Goal: Task Accomplishment & Management: Manage account settings

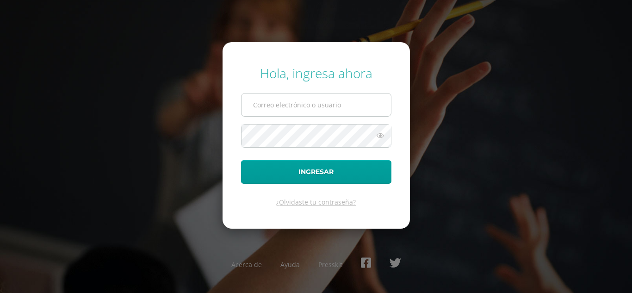
type input "[EMAIL_ADDRESS][DOMAIN_NAME]"
click at [329, 103] on input "oscar_paz@donbosco.edu.gt" at bounding box center [315, 104] width 149 height 23
click at [279, 77] on div "Hola, ingresa ahora" at bounding box center [316, 73] width 150 height 18
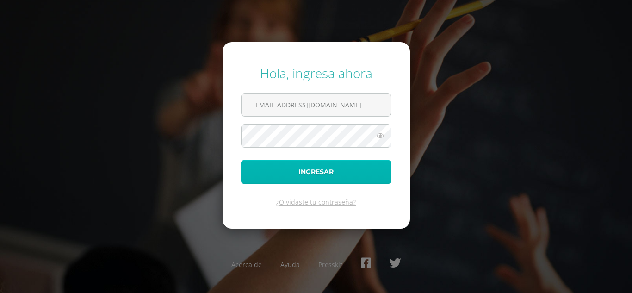
click at [281, 172] on button "Ingresar" at bounding box center [316, 172] width 150 height 24
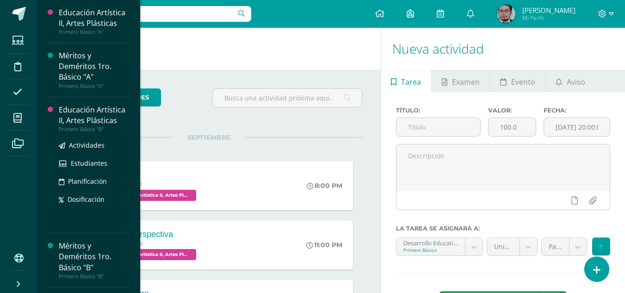
click at [65, 119] on div "Educación Artística II, Artes Plásticas" at bounding box center [94, 115] width 70 height 21
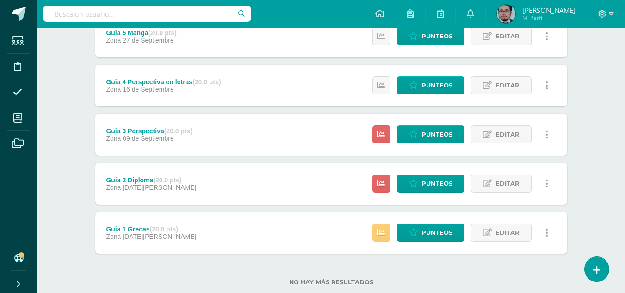
scroll to position [139, 0]
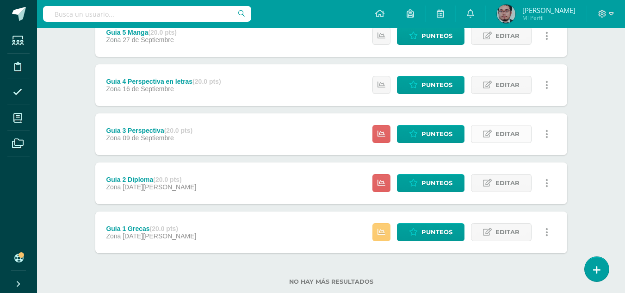
click at [507, 131] on span "Editar" at bounding box center [507, 133] width 24 height 17
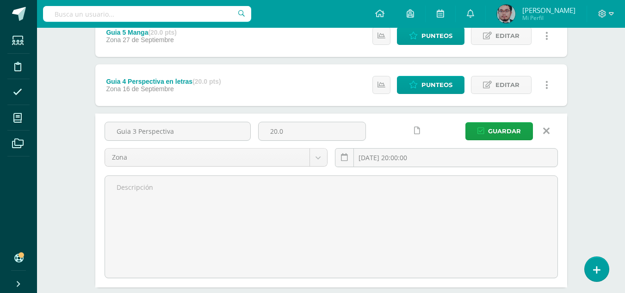
click at [416, 133] on icon at bounding box center [417, 131] width 6 height 8
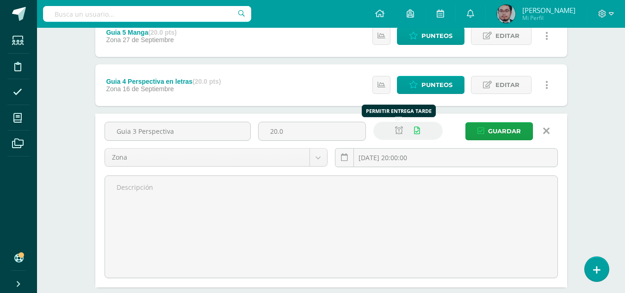
click at [402, 129] on icon at bounding box center [399, 131] width 8 height 8
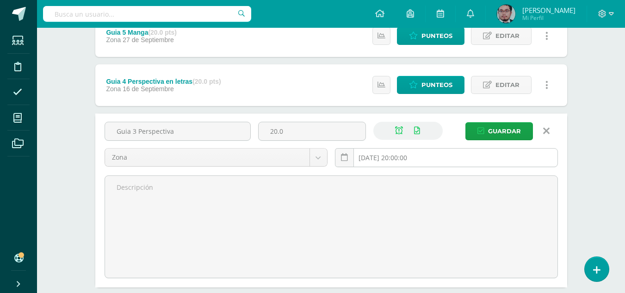
click at [408, 157] on input "2025-09-09 20:00:00" at bounding box center [446, 157] width 222 height 18
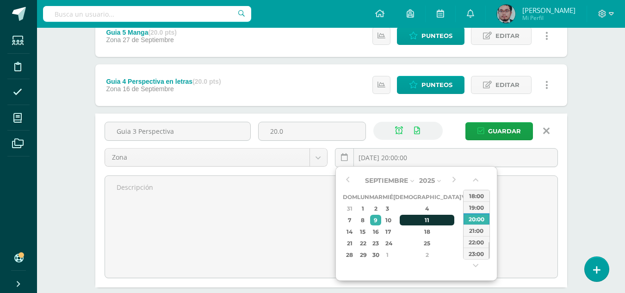
click at [417, 220] on div "11" at bounding box center [427, 220] width 55 height 11
click at [474, 251] on div "23:00" at bounding box center [476, 253] width 26 height 12
type input "2025-09-11 23:00"
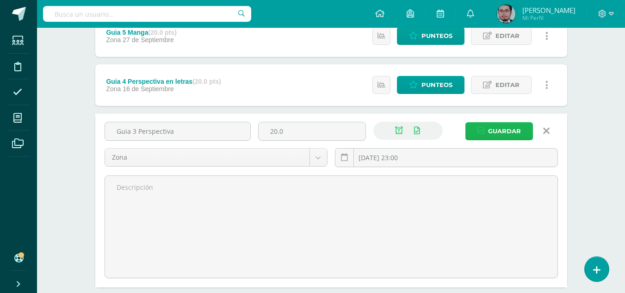
click at [505, 131] on span "Guardar" at bounding box center [504, 131] width 33 height 17
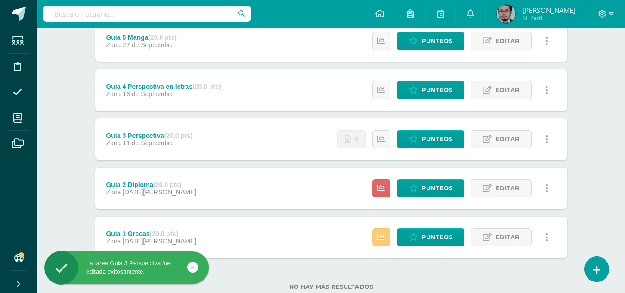
scroll to position [139, 0]
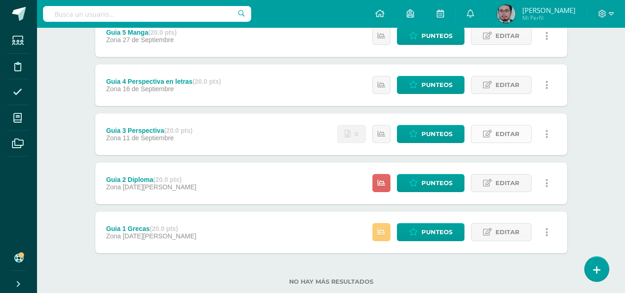
click at [510, 132] on span "Editar" at bounding box center [507, 133] width 24 height 17
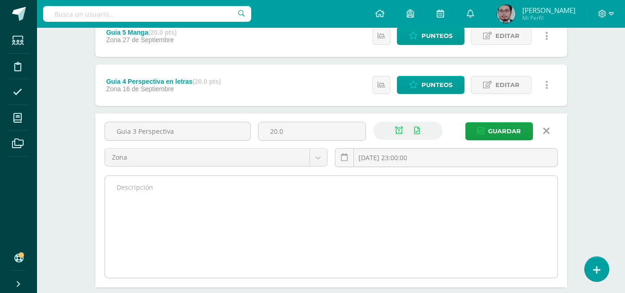
click at [296, 198] on textarea at bounding box center [331, 227] width 452 height 102
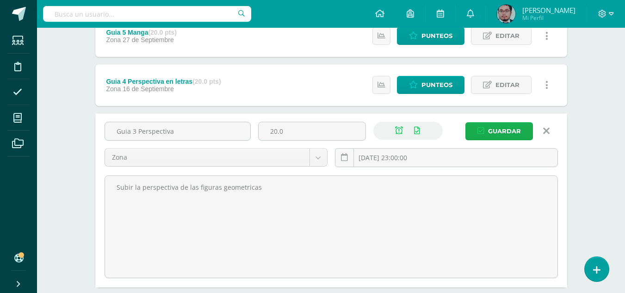
type textarea "Subir la perspectiva de las figuras geometricas"
click at [511, 131] on span "Guardar" at bounding box center [504, 131] width 33 height 17
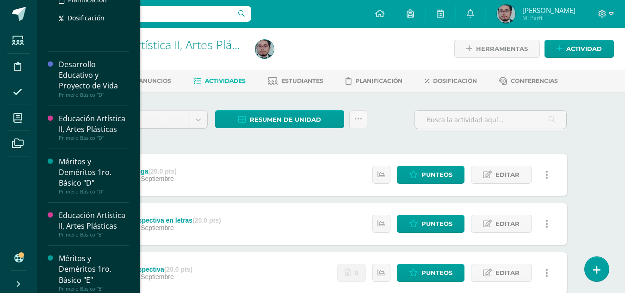
scroll to position [333, 0]
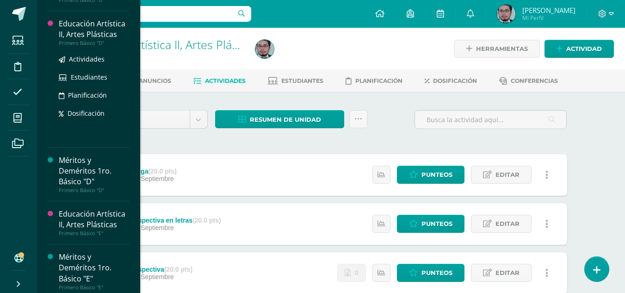
click at [71, 29] on div "Educación Artística II, Artes Plásticas" at bounding box center [94, 28] width 70 height 21
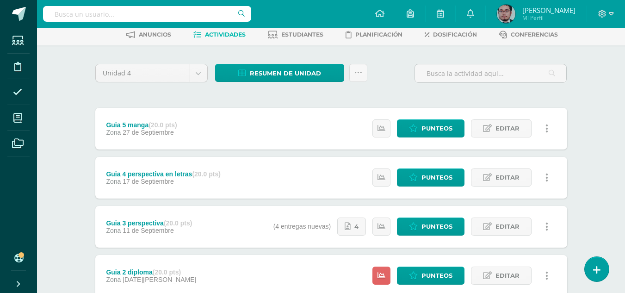
scroll to position [92, 0]
